Goal: Task Accomplishment & Management: Complete application form

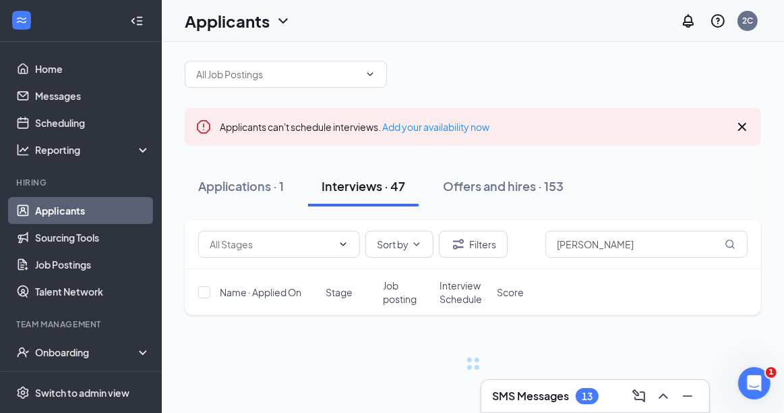
scroll to position [58, 0]
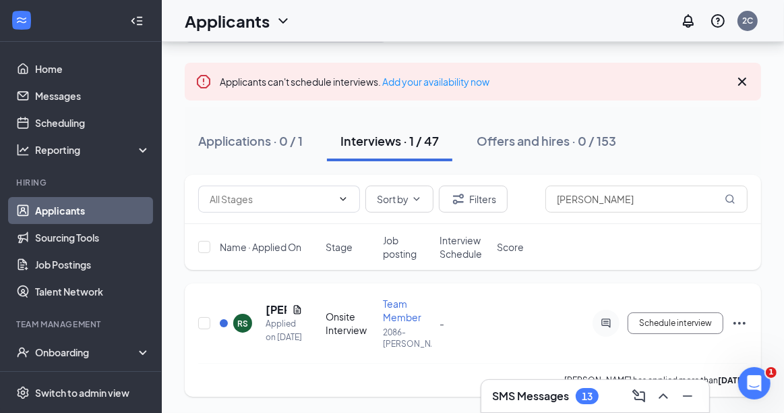
click at [737, 324] on icon "Ellipses" at bounding box center [739, 323] width 16 height 16
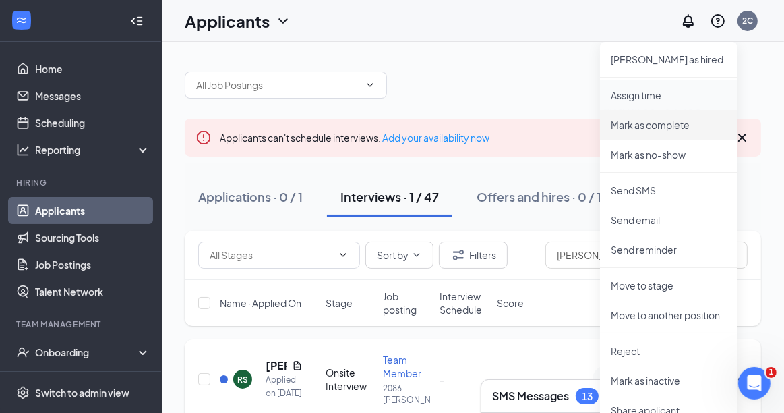
scroll to position [0, 0]
click at [652, 59] on p "[PERSON_NAME] as hired" at bounding box center [669, 59] width 116 height 13
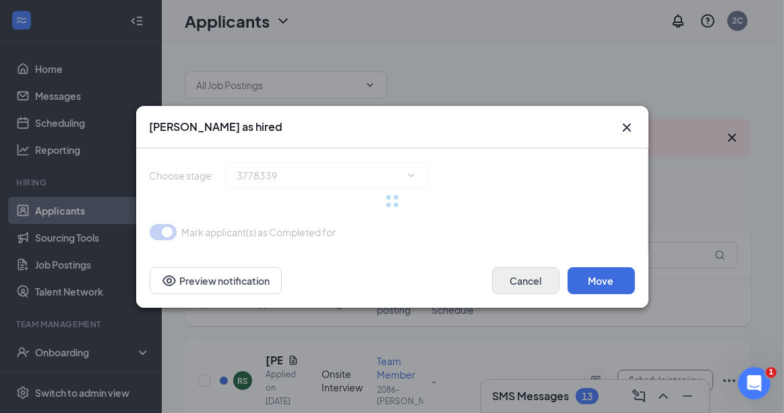
type input "Hiring Complete (final stage)"
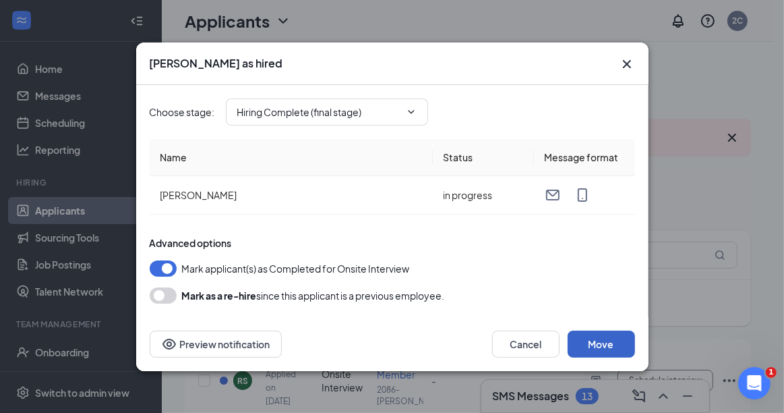
click at [593, 339] on button "Move" at bounding box center [601, 343] width 67 height 27
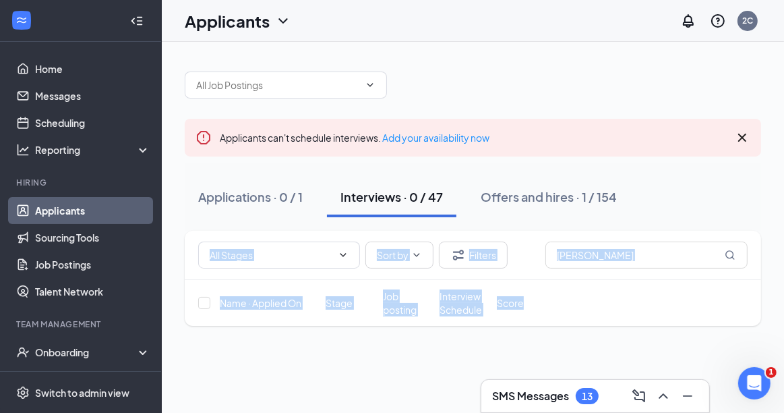
click at [126, 240] on div "Home Messages Scheduling Reporting Hiring Applicants Sourcing Tools Job Posting…" at bounding box center [392, 283] width 784 height 567
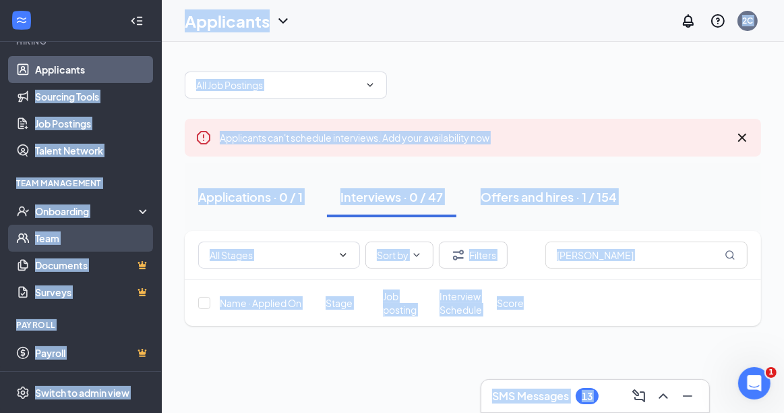
scroll to position [142, 0]
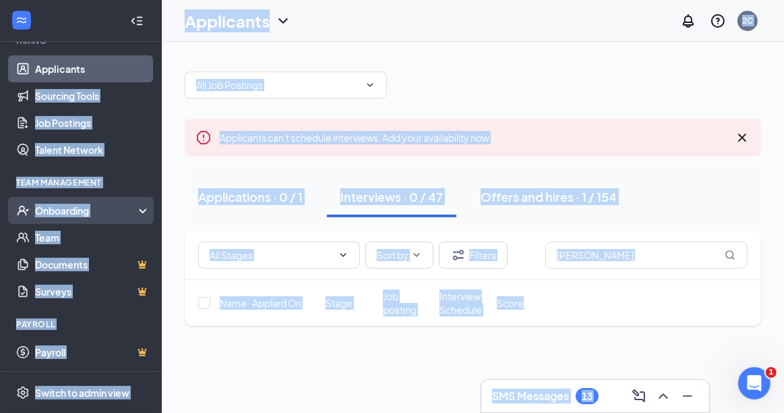
click at [85, 205] on div "Onboarding" at bounding box center [87, 210] width 104 height 13
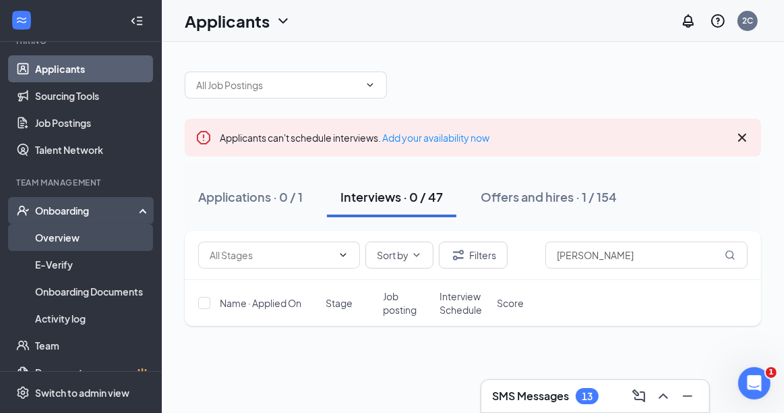
click at [75, 237] on link "Overview" at bounding box center [92, 237] width 115 height 27
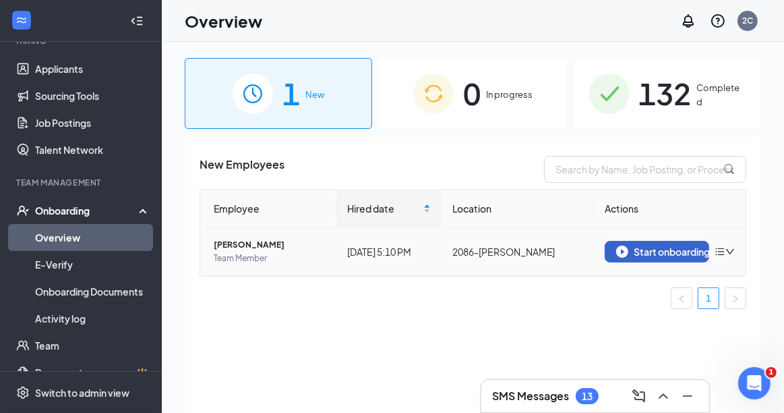
click at [679, 254] on div "Start onboarding" at bounding box center [657, 251] width 82 height 12
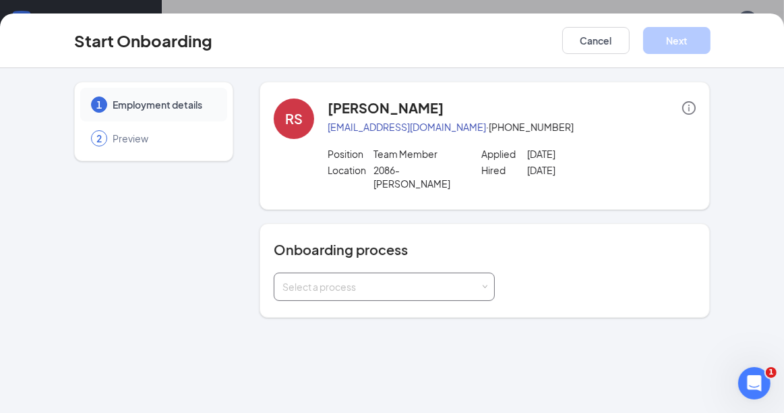
click at [373, 280] on div "Select a process" at bounding box center [381, 286] width 198 height 13
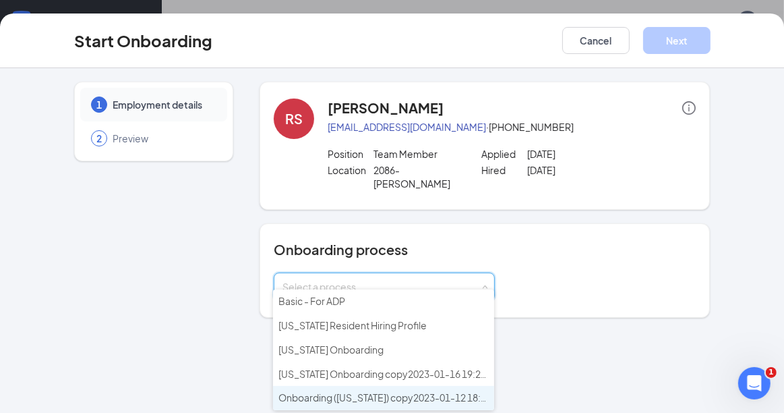
click at [389, 394] on span "Onboarding ([US_STATE]) copy2023-01-12 18:55:51" at bounding box center [391, 397] width 226 height 12
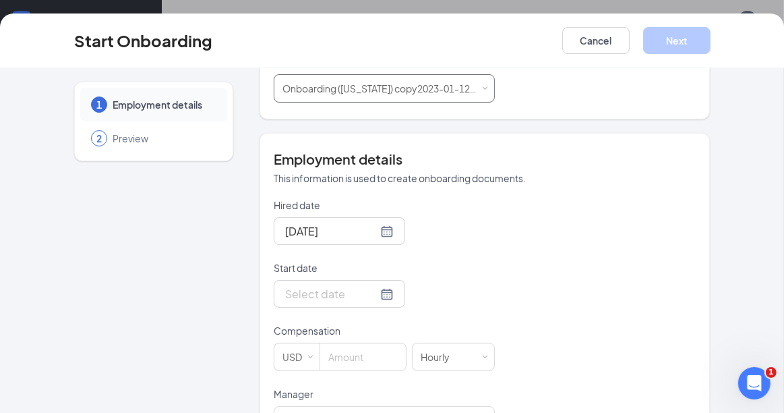
scroll to position [202, 0]
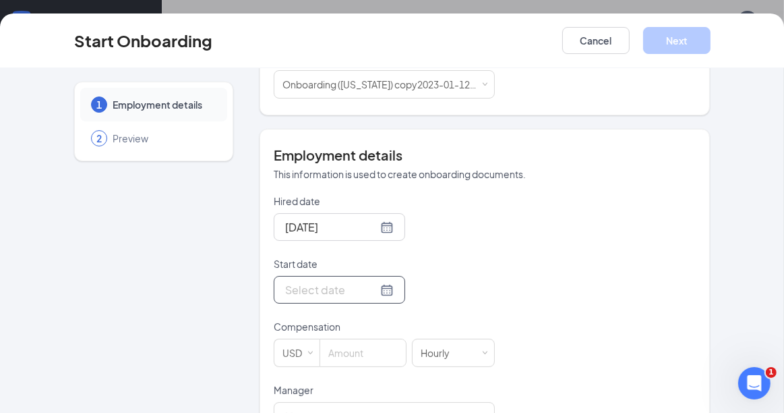
click at [369, 281] on div at bounding box center [339, 289] width 109 height 17
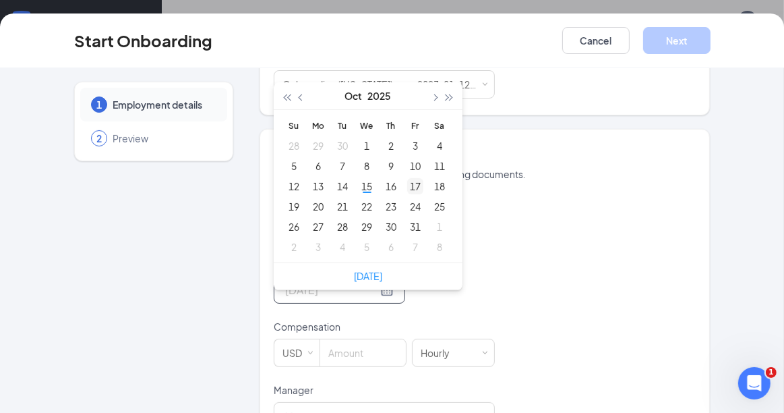
type input "[DATE]"
click at [413, 178] on div "17" at bounding box center [415, 186] width 16 height 16
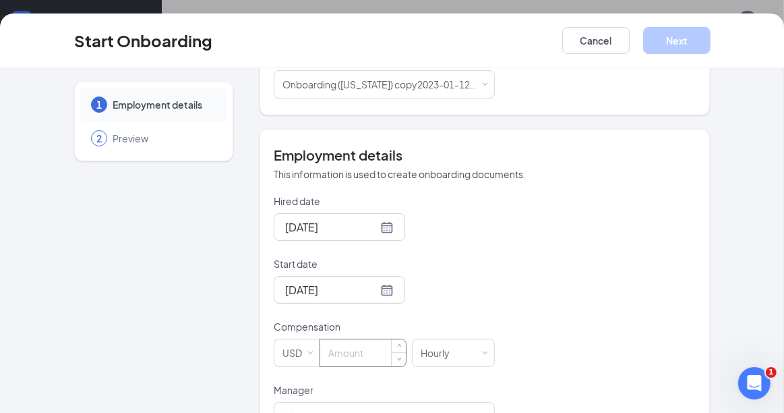
click at [366, 340] on input at bounding box center [363, 352] width 86 height 27
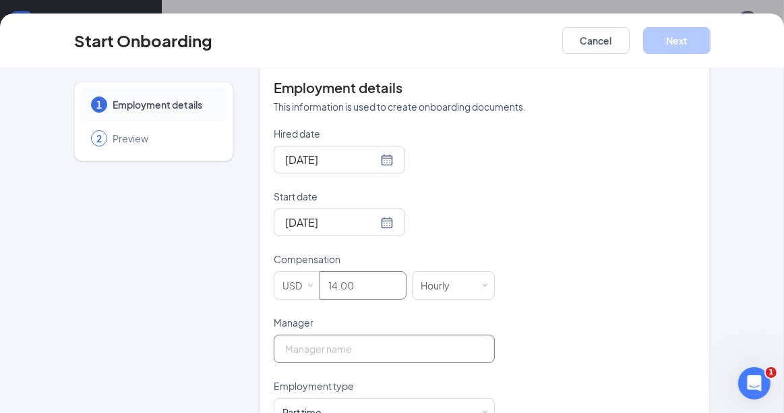
type input "14"
click at [322, 334] on input "Manager" at bounding box center [384, 348] width 221 height 28
click at [318, 334] on input "Manager" at bounding box center [384, 348] width 221 height 28
drag, startPoint x: 315, startPoint y: 328, endPoint x: 210, endPoint y: 260, distance: 125.3
click at [299, 334] on input "Manager" at bounding box center [384, 348] width 221 height 28
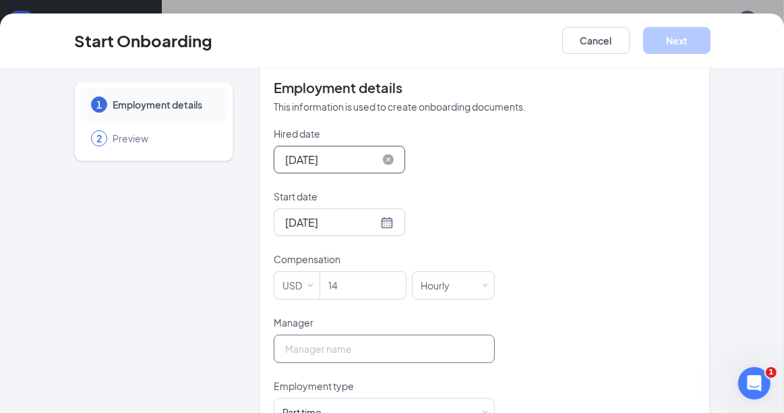
type input "[PERSON_NAME]"
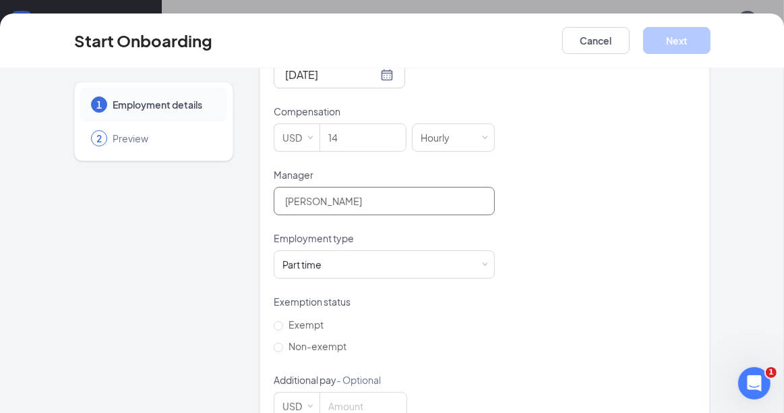
scroll to position [440, 0]
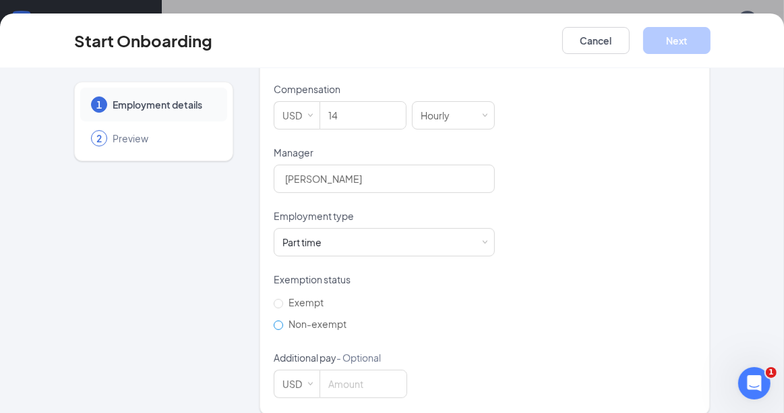
click at [274, 320] on input "Non-exempt" at bounding box center [278, 324] width 9 height 9
radio input "true"
click at [674, 40] on button "Next" at bounding box center [676, 40] width 67 height 27
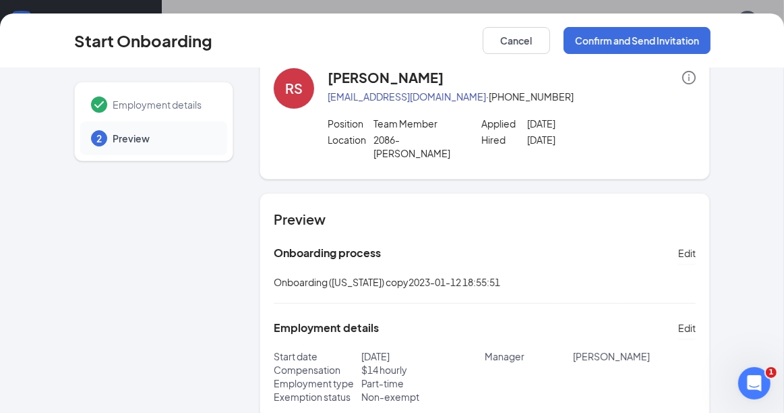
scroll to position [0, 0]
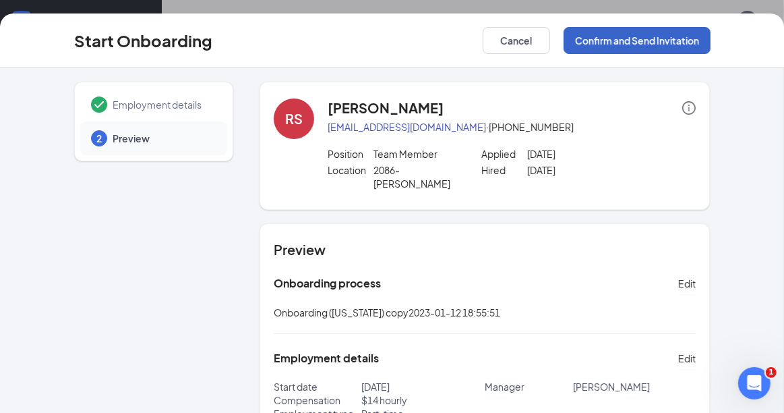
click at [651, 35] on button "Confirm and Send Invitation" at bounding box center [637, 40] width 147 height 27
